Goal: Information Seeking & Learning: Learn about a topic

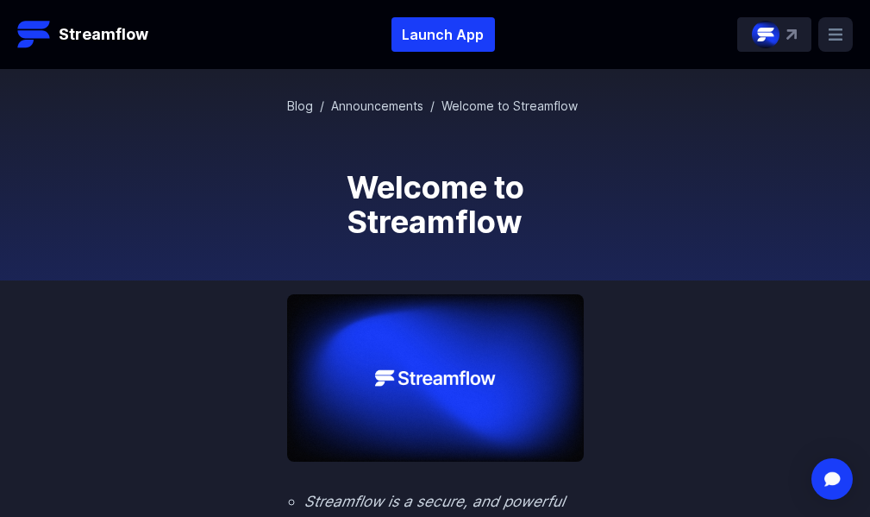
scroll to position [259, 0]
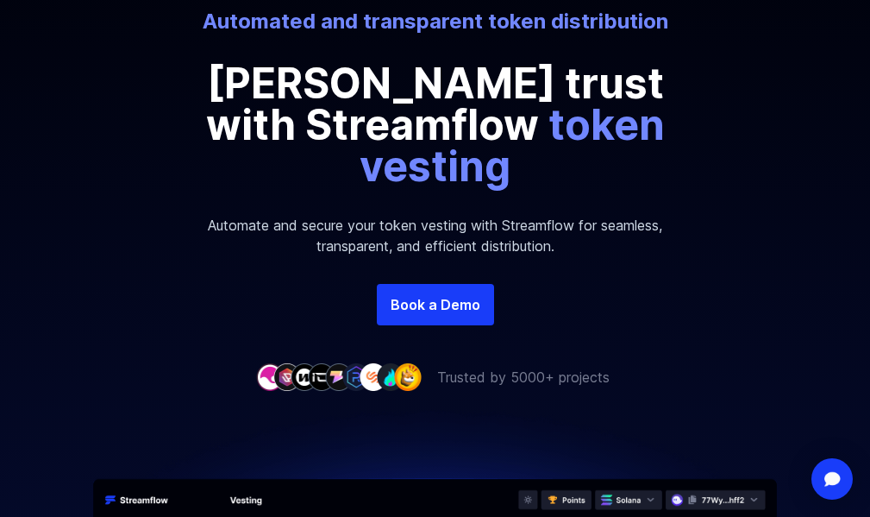
scroll to position [259, 0]
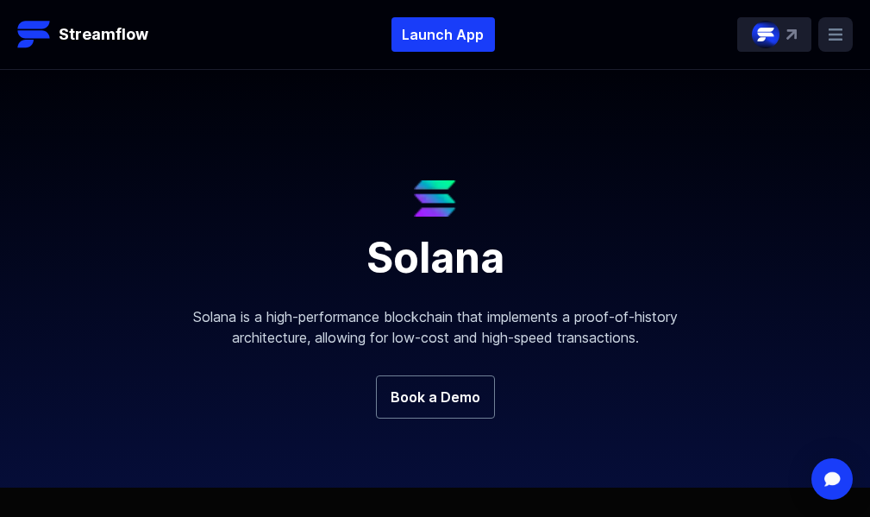
scroll to position [86, 0]
